Goal: Transaction & Acquisition: Book appointment/travel/reservation

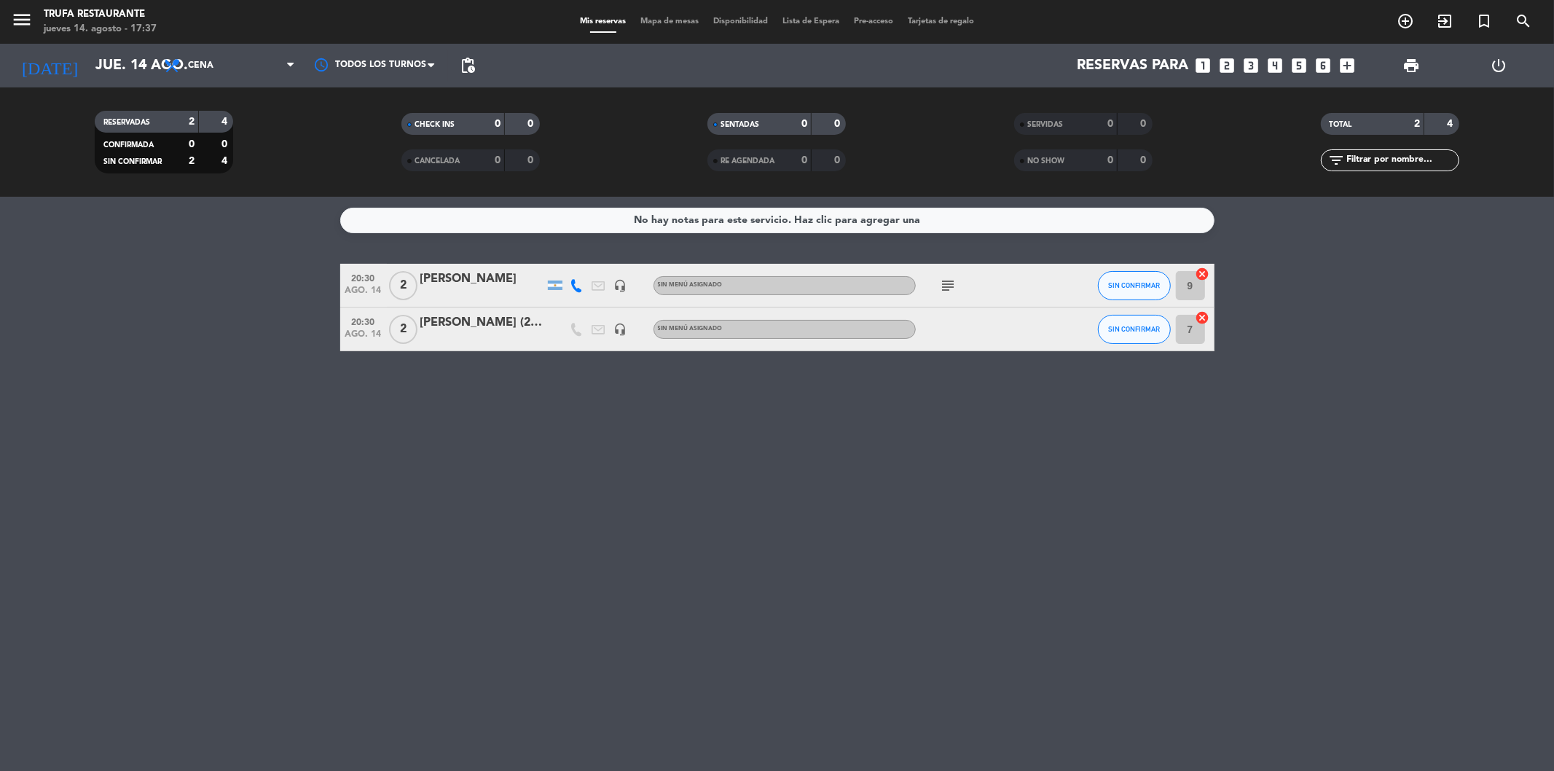
click at [1271, 66] on icon "looks_4" at bounding box center [1276, 65] width 19 height 19
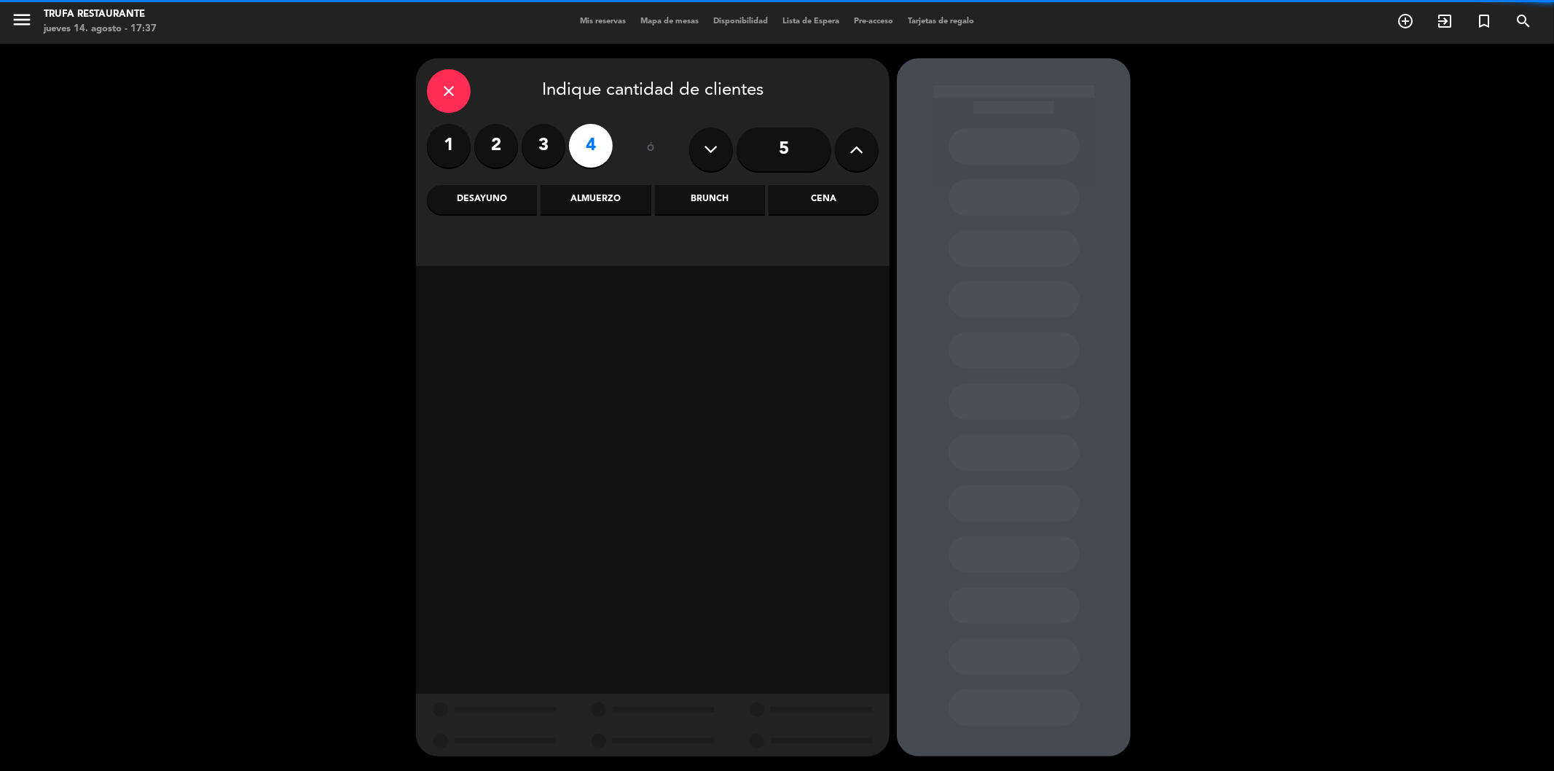
click at [806, 198] on div "Cena" at bounding box center [824, 199] width 110 height 29
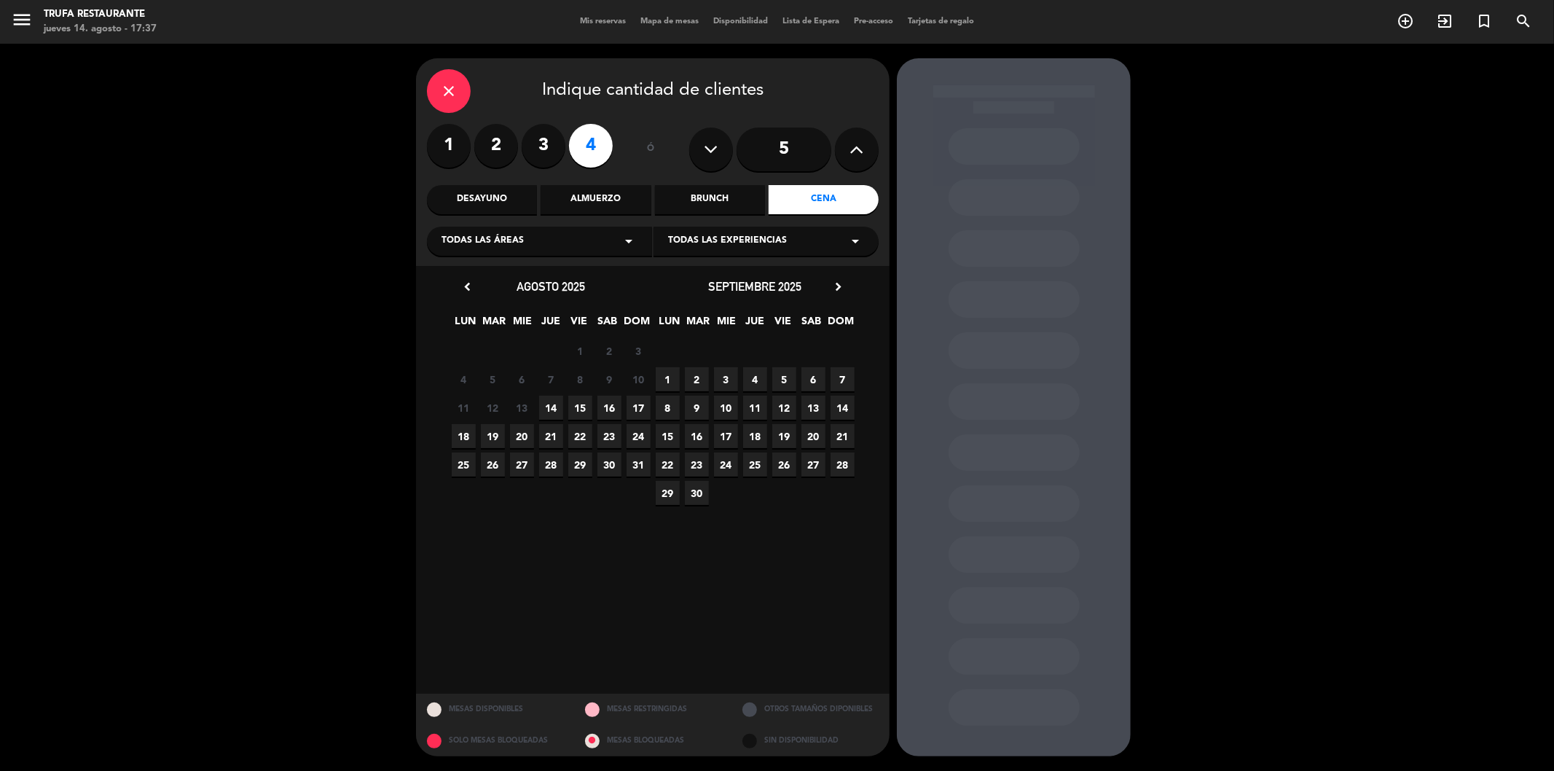
click at [549, 404] on span "14" at bounding box center [551, 408] width 24 height 24
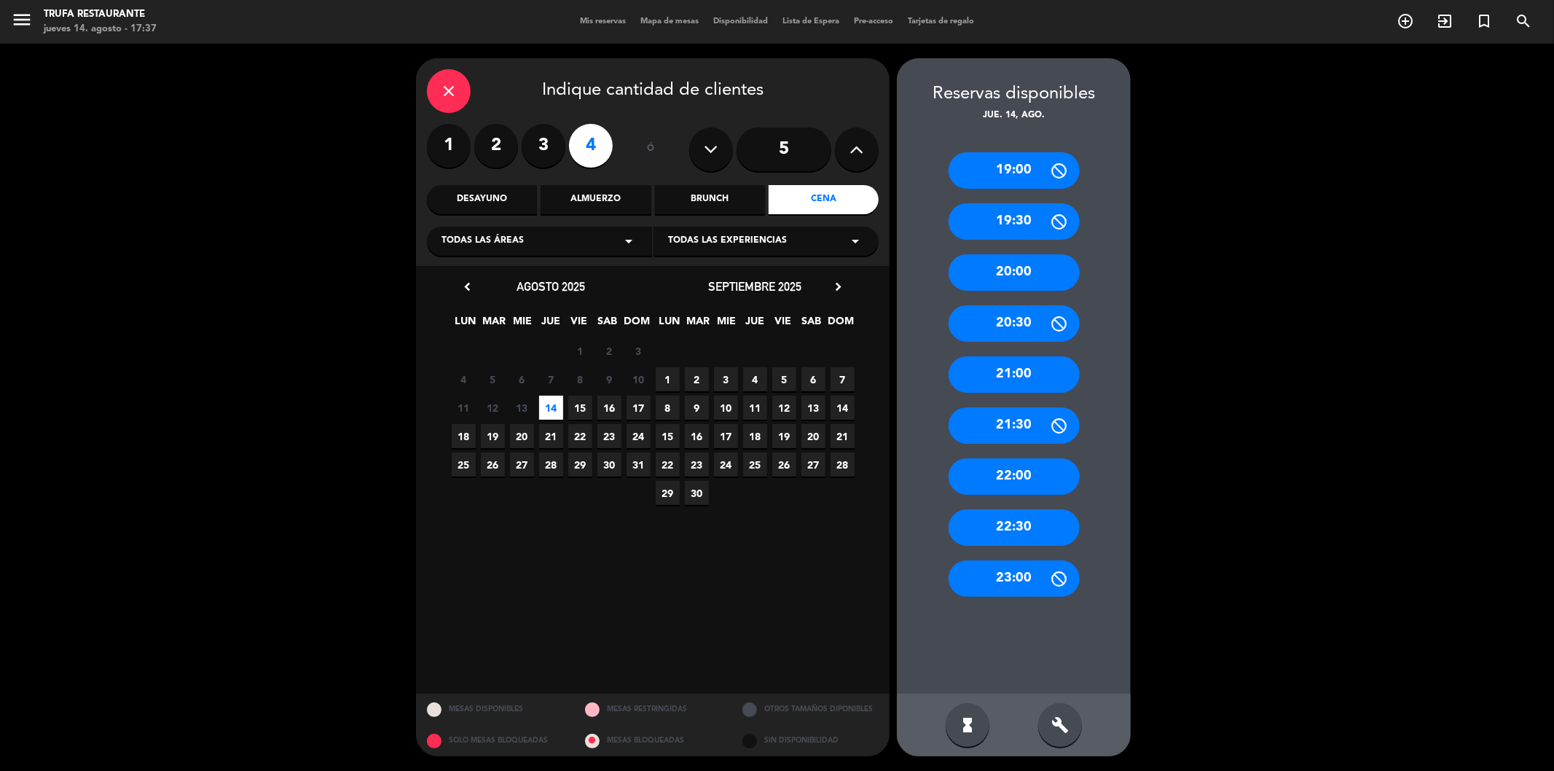
drag, startPoint x: 979, startPoint y: 323, endPoint x: 787, endPoint y: 204, distance: 226.1
click at [980, 322] on div "20:30" at bounding box center [1014, 323] width 131 height 36
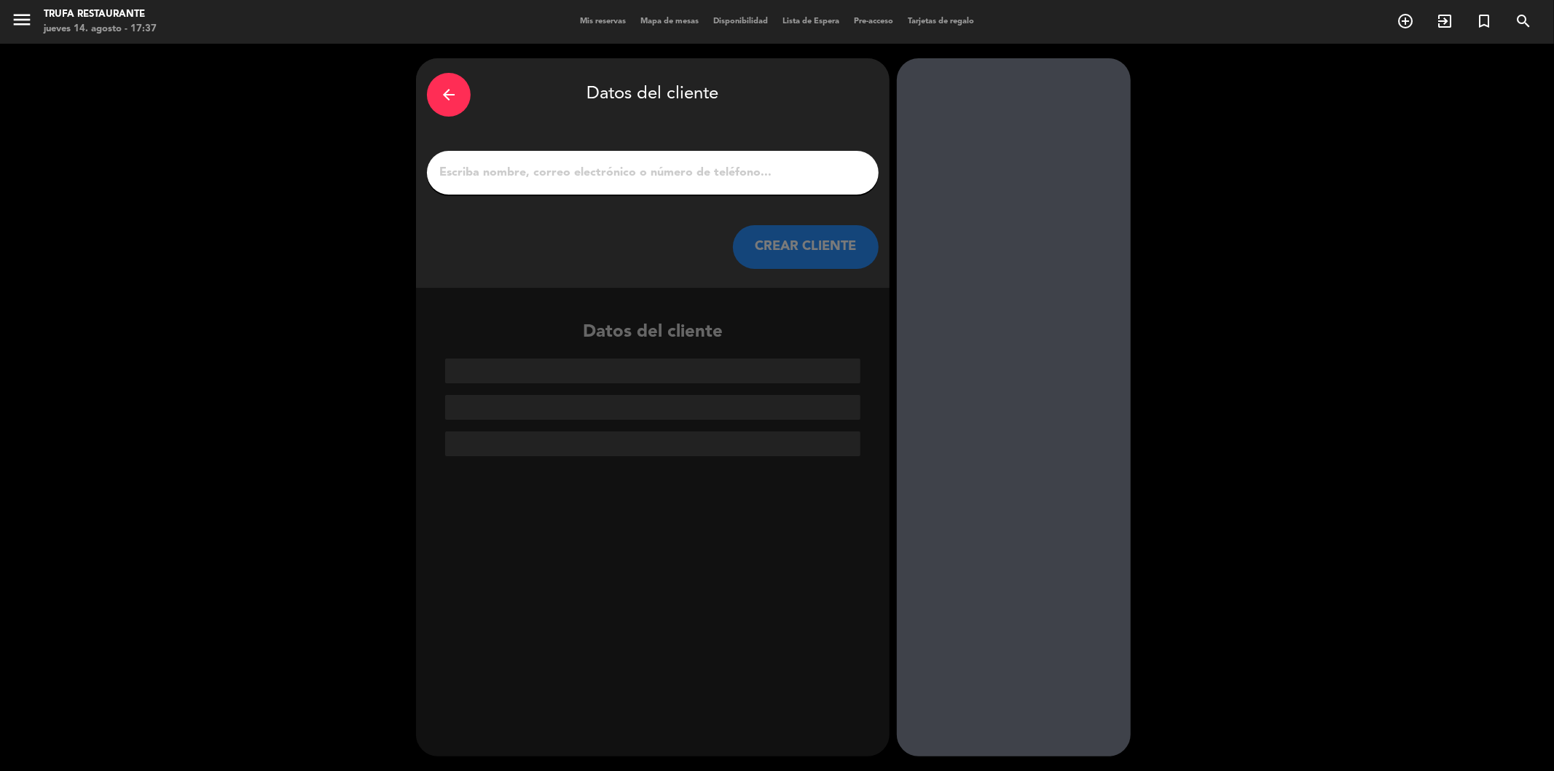
click at [694, 179] on input "1" at bounding box center [653, 173] width 430 height 20
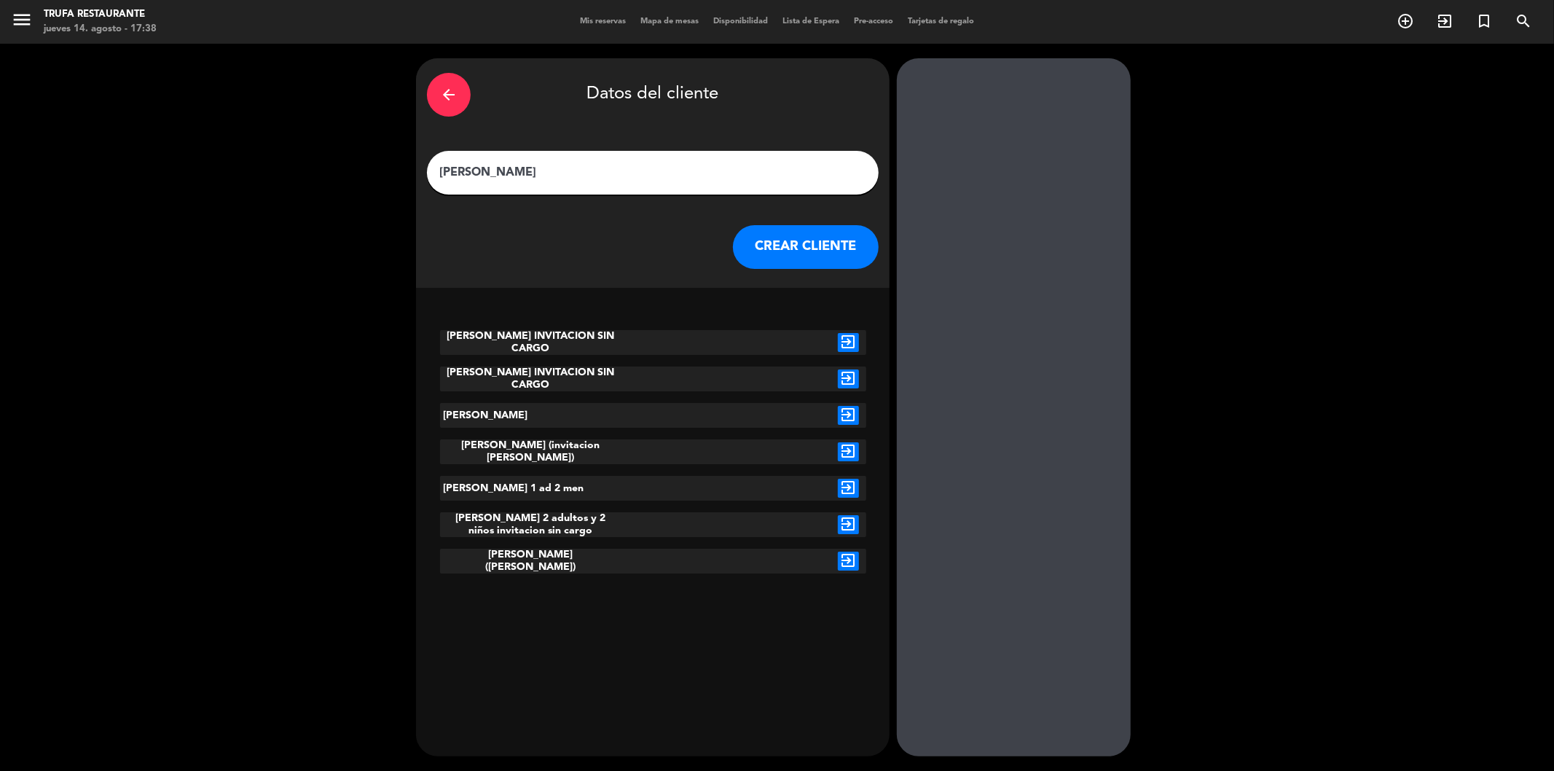
type input "[PERSON_NAME]"
click at [855, 249] on button "CREAR CLIENTE" at bounding box center [806, 247] width 146 height 44
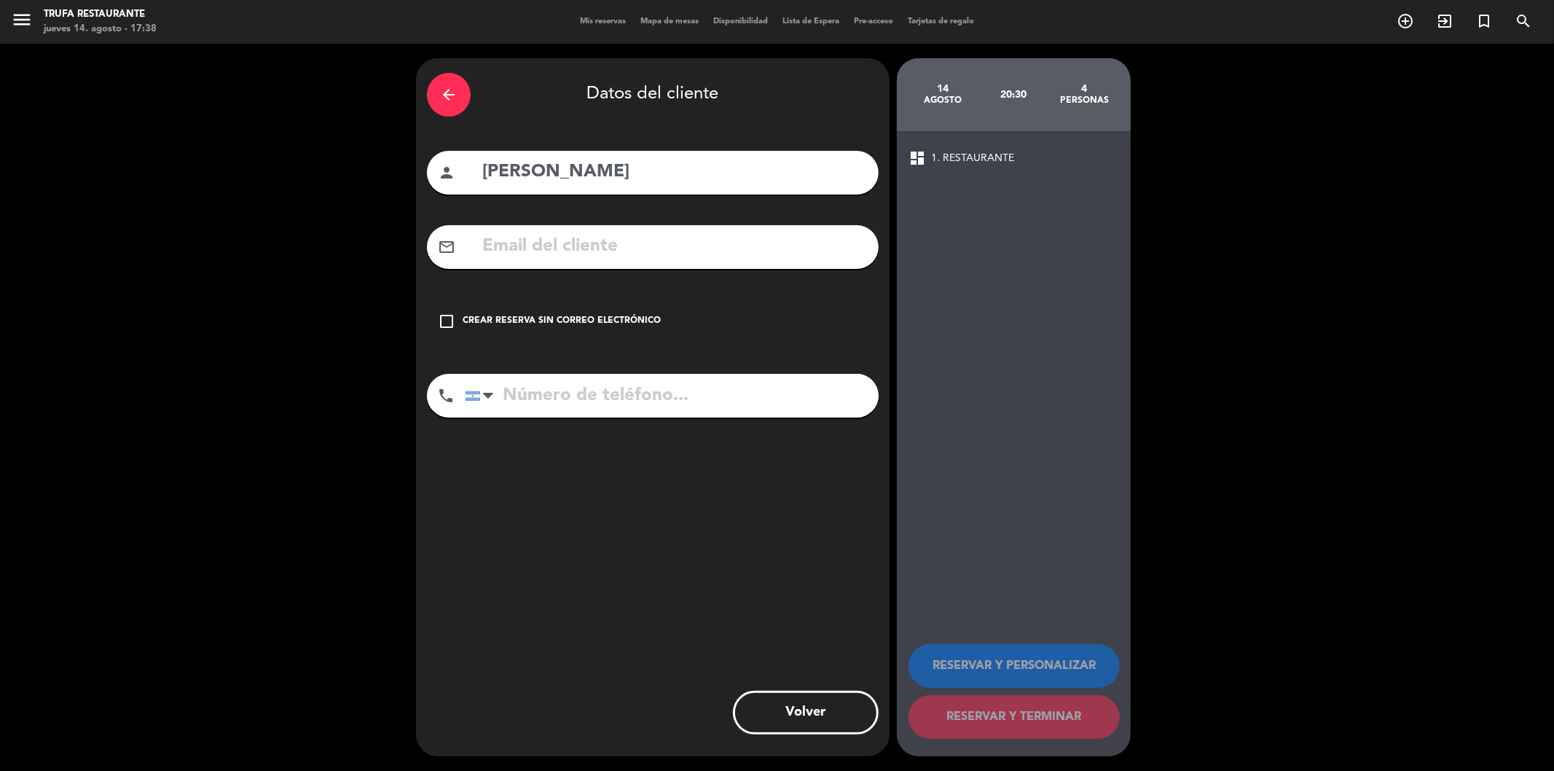
click at [449, 321] on icon "check_box_outline_blank" at bounding box center [446, 321] width 17 height 17
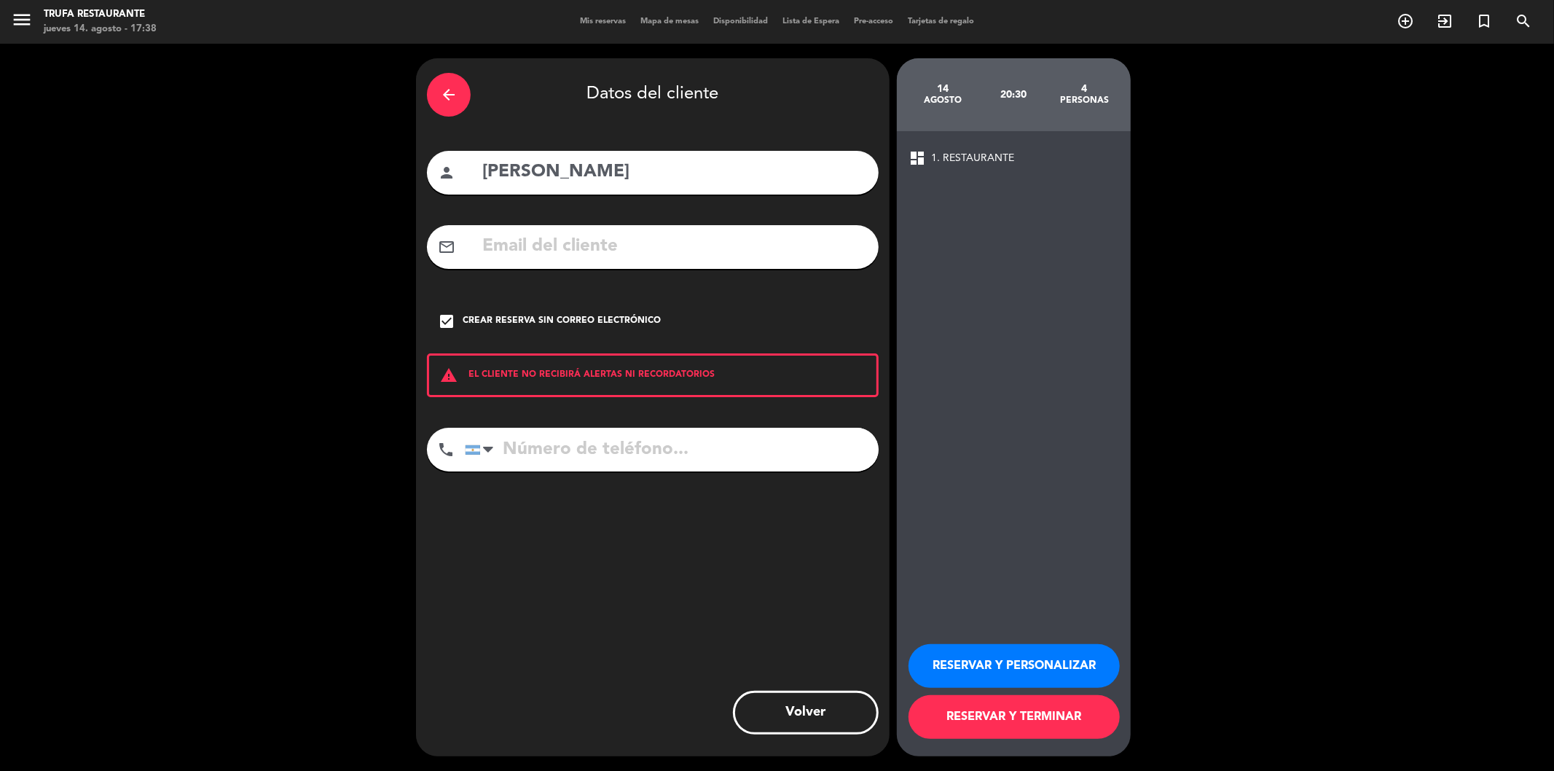
click at [1036, 736] on button "RESERVAR Y TERMINAR" at bounding box center [1014, 717] width 211 height 44
